Goal: Find specific page/section: Find specific page/section

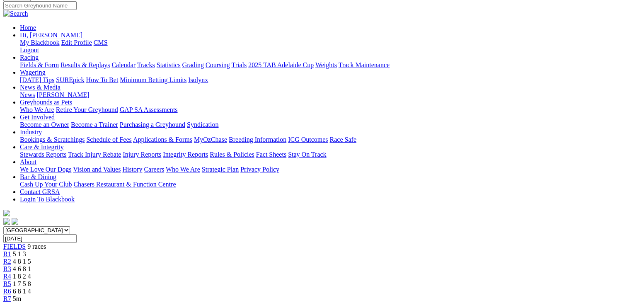
scroll to position [84, 0]
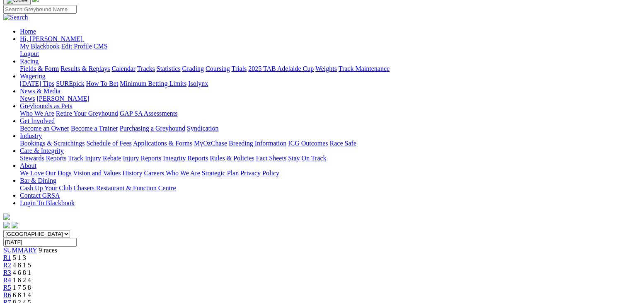
scroll to position [77, 0]
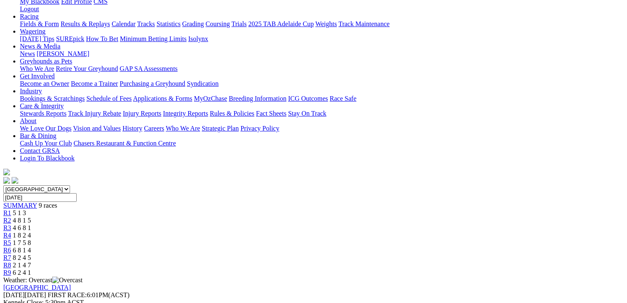
scroll to position [120, 0]
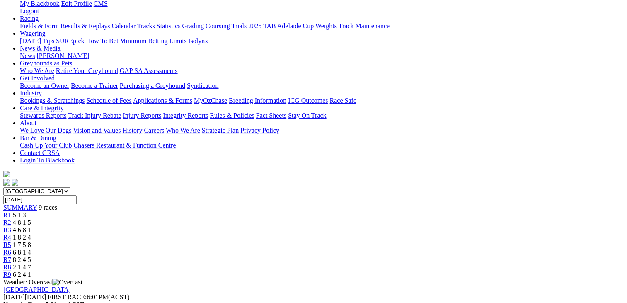
click at [31, 271] on span "6 2 4 1" at bounding box center [22, 274] width 18 height 7
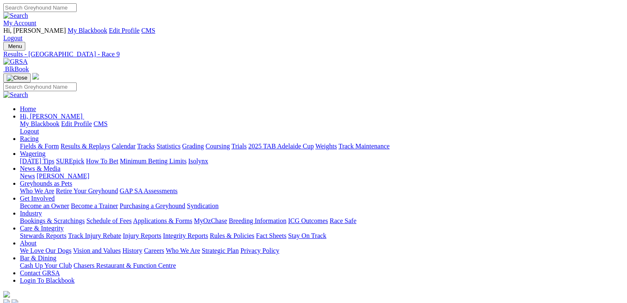
click at [36, 19] on link "My Account" at bounding box center [19, 22] width 33 height 7
